Goal: Information Seeking & Learning: Learn about a topic

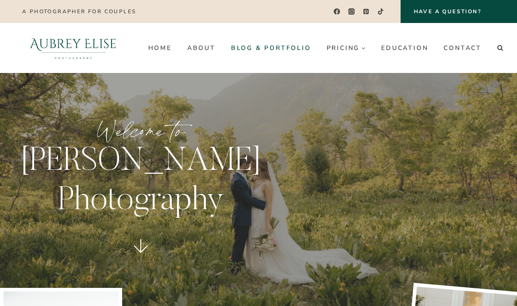
click at [258, 46] on link "Blog & Portfolio" at bounding box center [271, 48] width 96 height 14
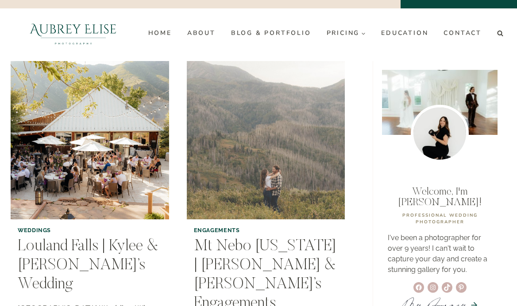
scroll to position [16, 0]
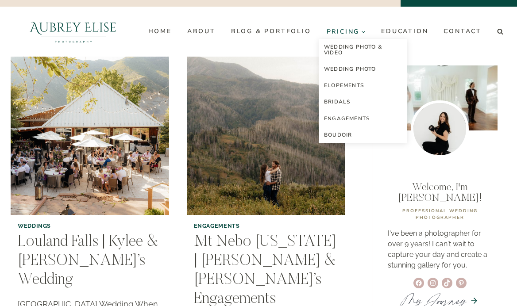
click at [352, 26] on link "Pricing Expand" at bounding box center [346, 31] width 55 height 14
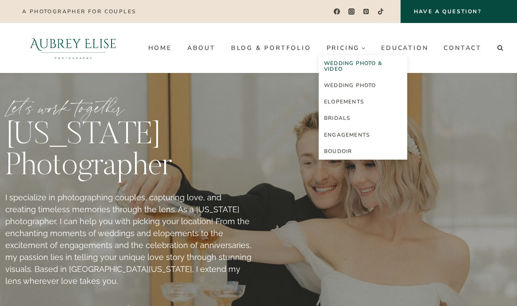
click at [345, 63] on link "Wedding Photo & Video" at bounding box center [363, 66] width 89 height 22
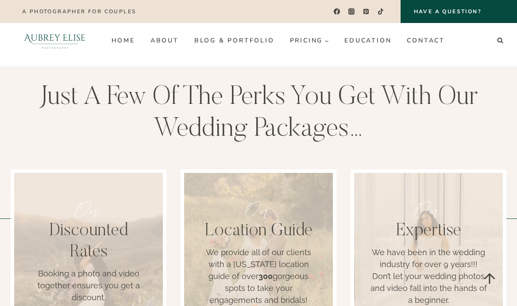
scroll to position [732, 0]
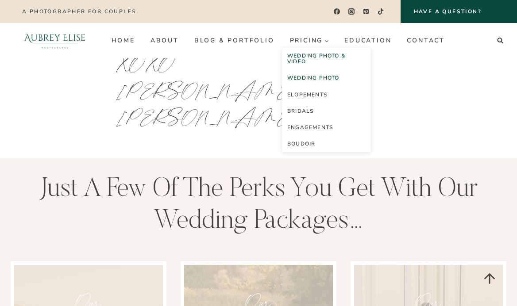
click at [302, 76] on link "Wedding Photo" at bounding box center [326, 78] width 89 height 16
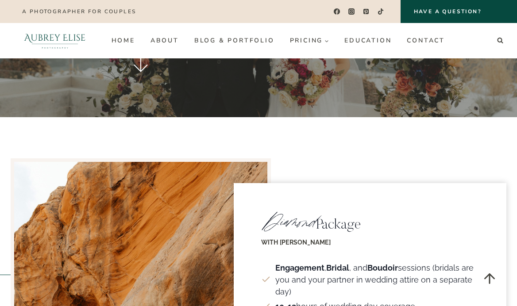
scroll to position [1212, 0]
